Goal: Information Seeking & Learning: Learn about a topic

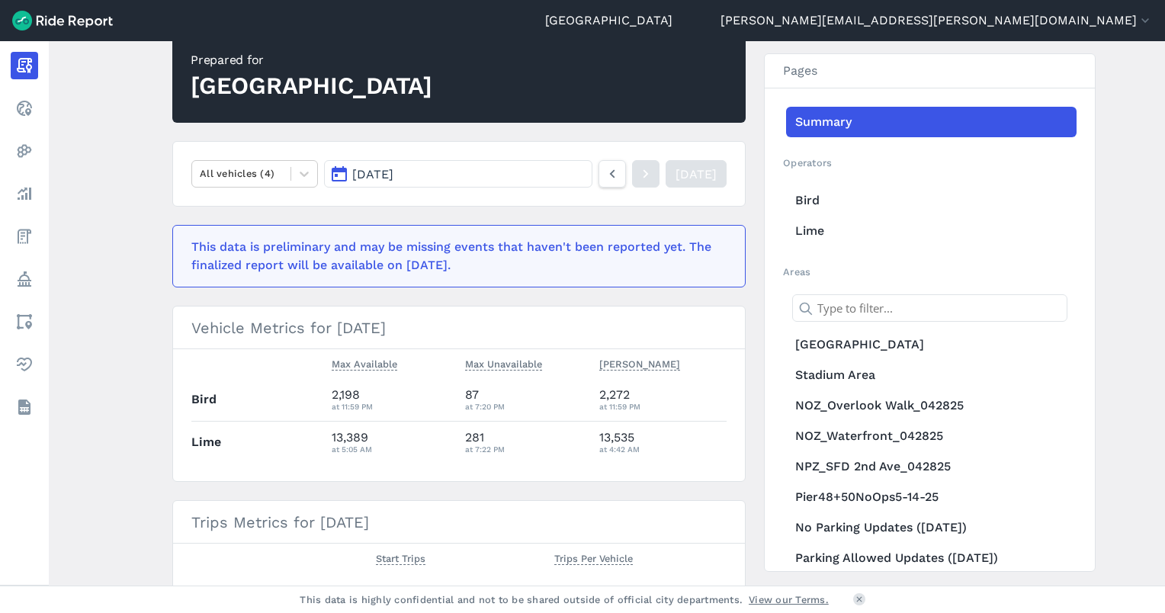
scroll to position [149, 0]
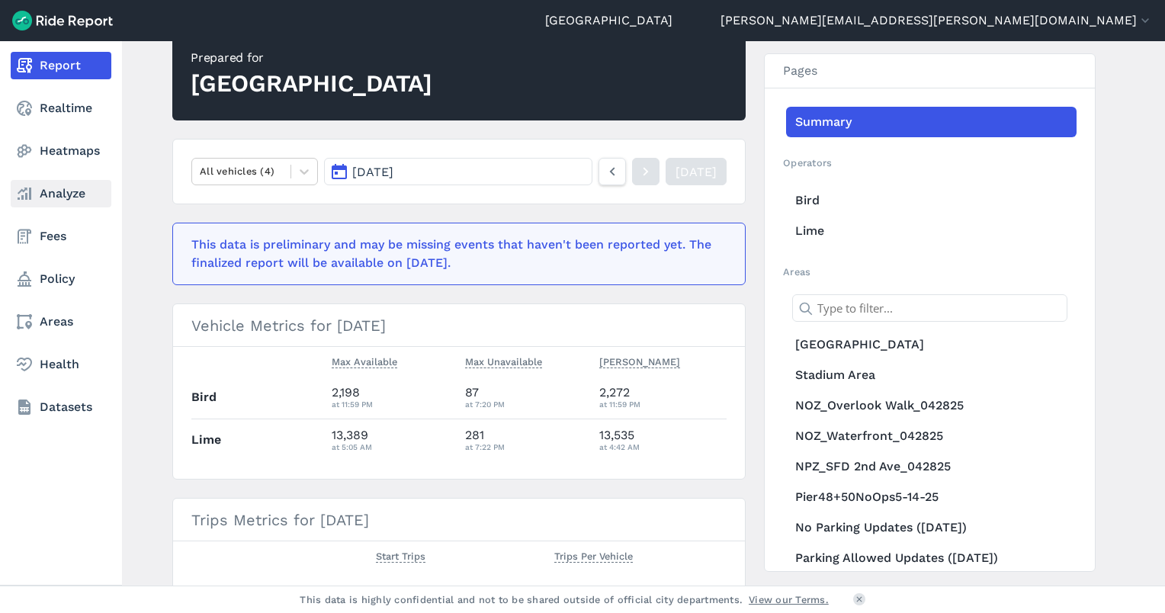
click at [35, 183] on link "Analyze" at bounding box center [61, 193] width 101 height 27
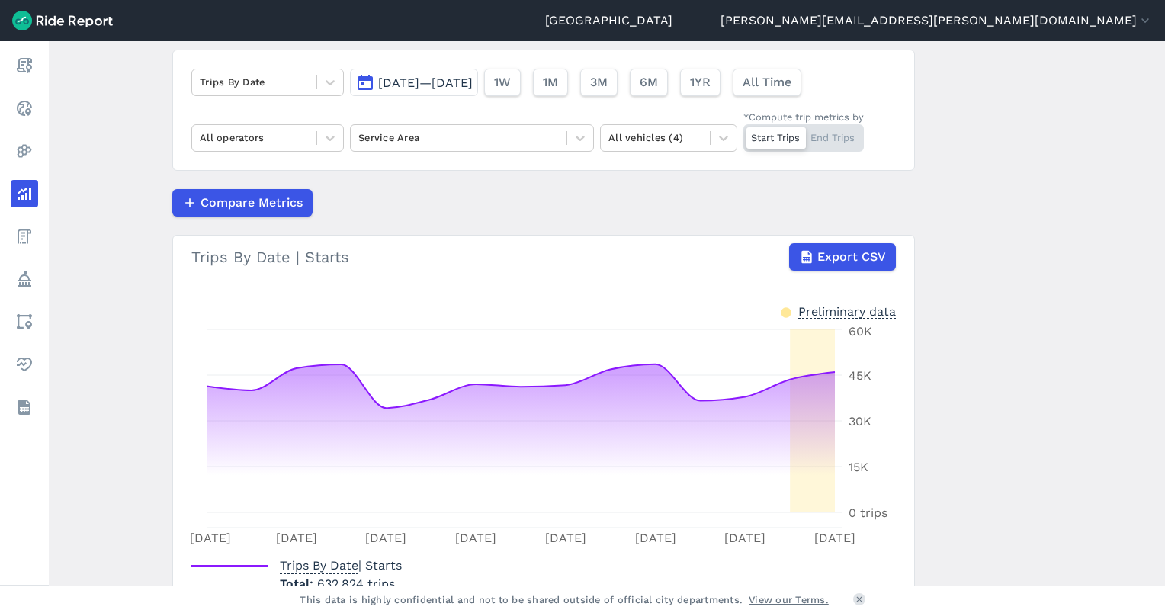
scroll to position [107, 0]
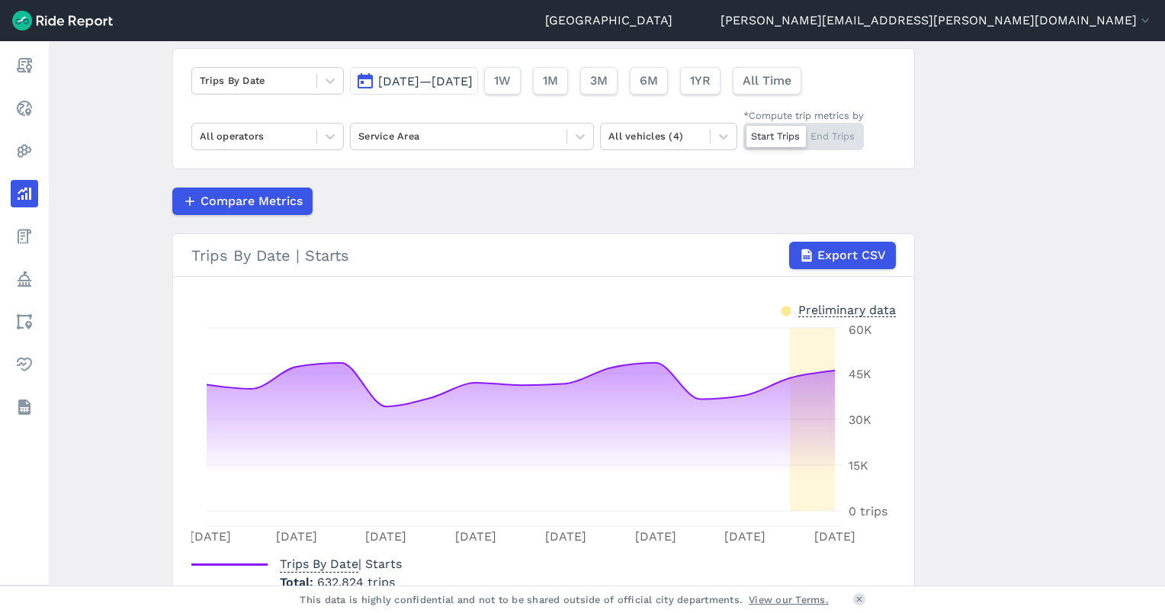
click at [421, 75] on span "[DATE]—[DATE]" at bounding box center [425, 81] width 95 height 14
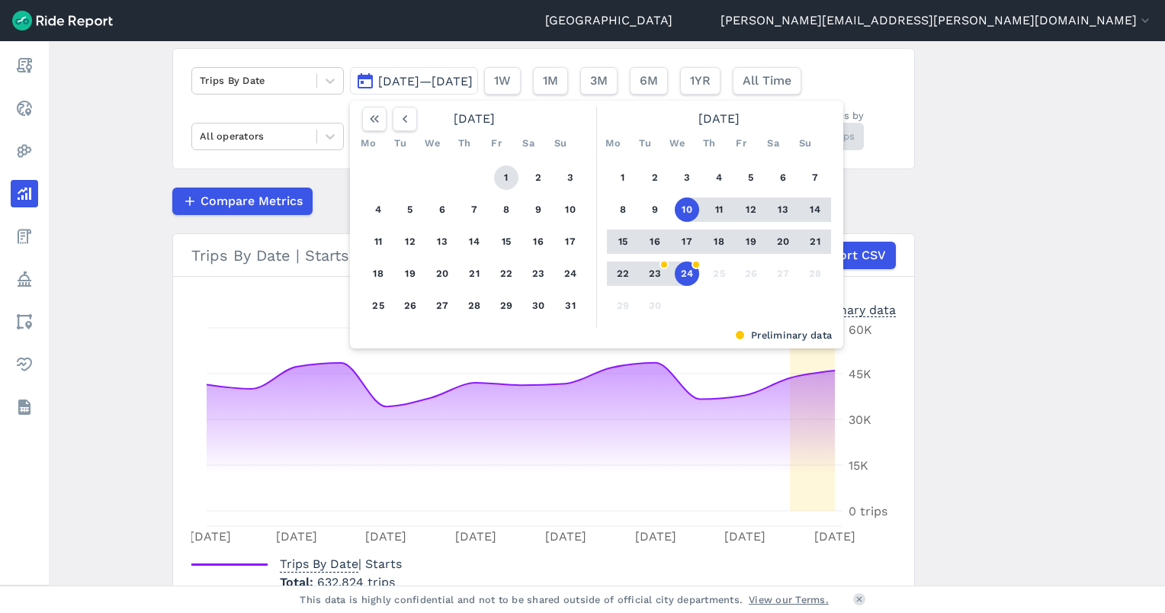
click at [509, 177] on button "1" at bounding box center [506, 177] width 24 height 24
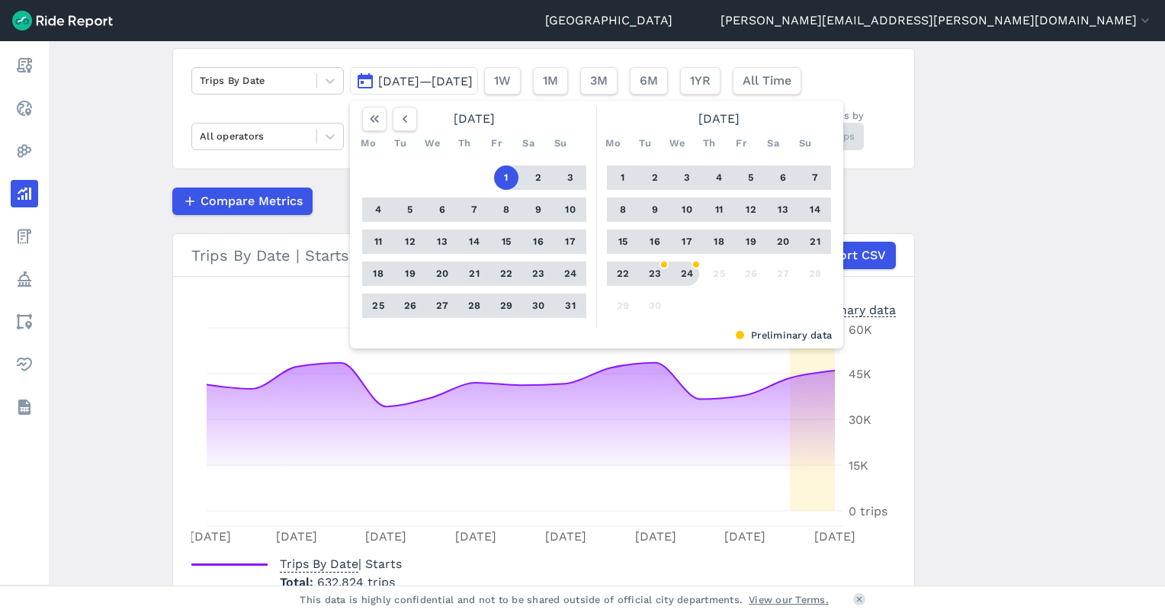
click at [690, 265] on button "24" at bounding box center [687, 274] width 24 height 24
